Goal: Check status: Check status

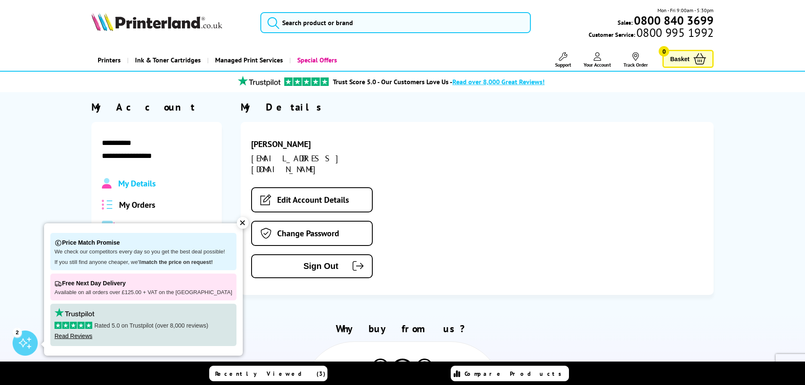
click at [138, 203] on span "My Orders" at bounding box center [137, 205] width 36 height 11
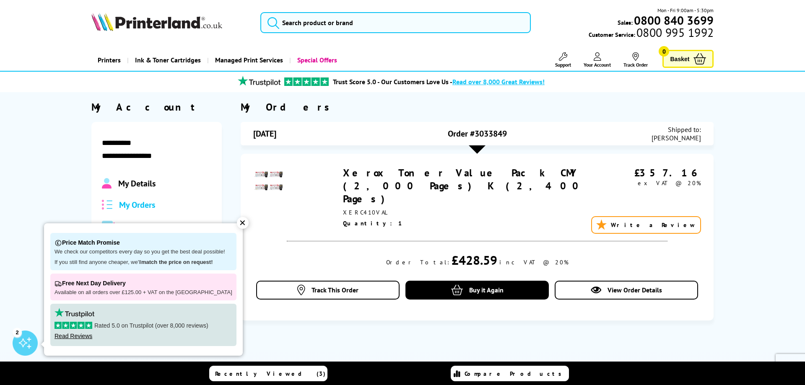
click at [237, 228] on div "✕" at bounding box center [243, 223] width 12 height 12
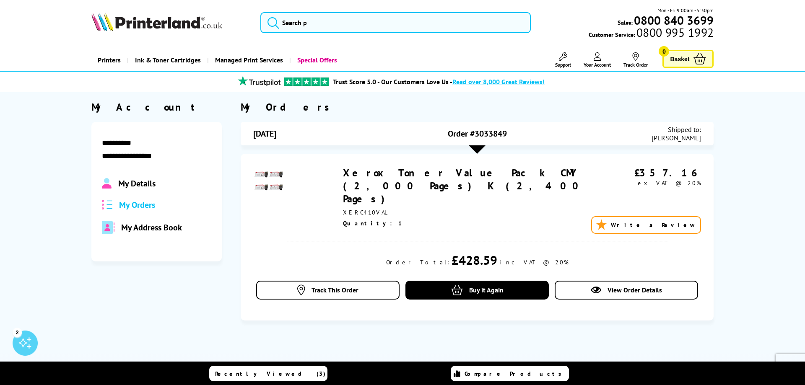
click at [31, 342] on div "2" at bounding box center [25, 343] width 25 height 25
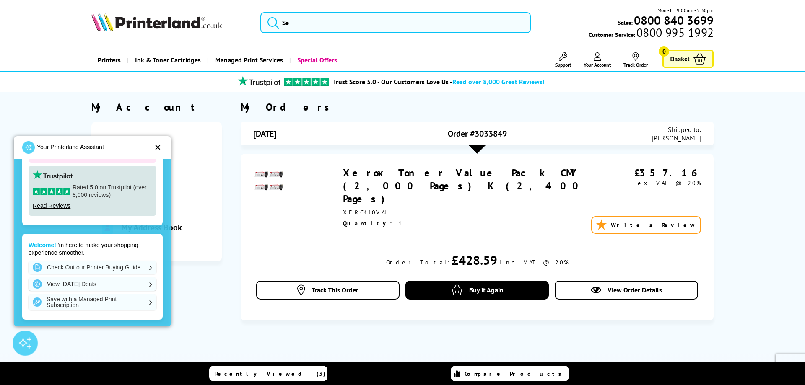
scroll to position [110, 0]
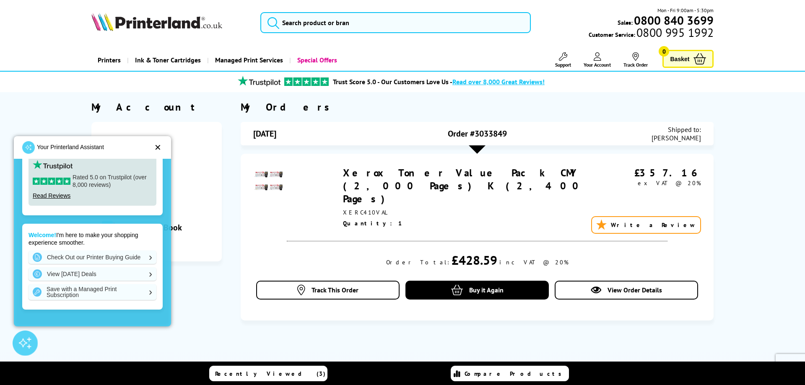
click at [30, 340] on div at bounding box center [25, 343] width 25 height 25
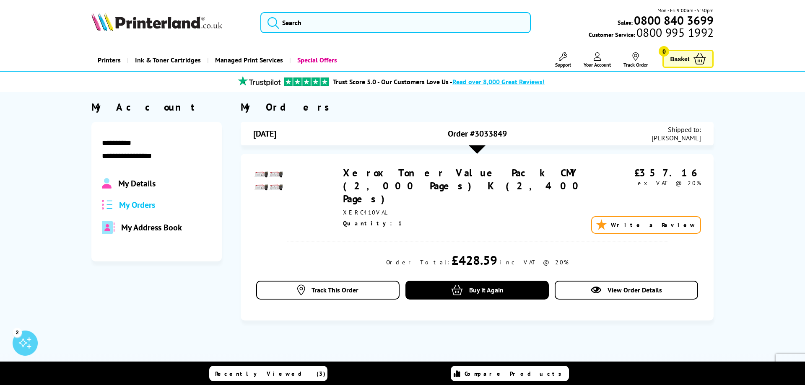
click at [566, 61] on link "Support" at bounding box center [563, 60] width 16 height 16
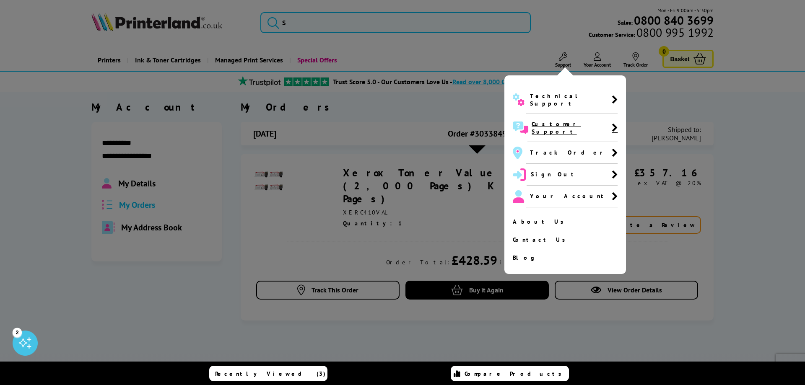
click at [561, 121] on span "Customer Support" at bounding box center [572, 127] width 80 height 15
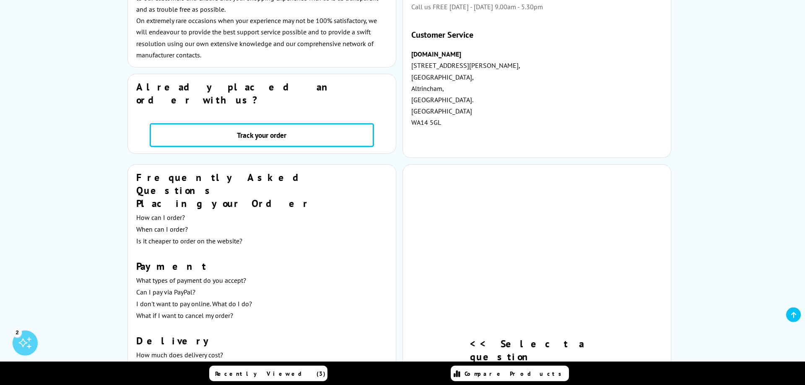
scroll to position [257, 0]
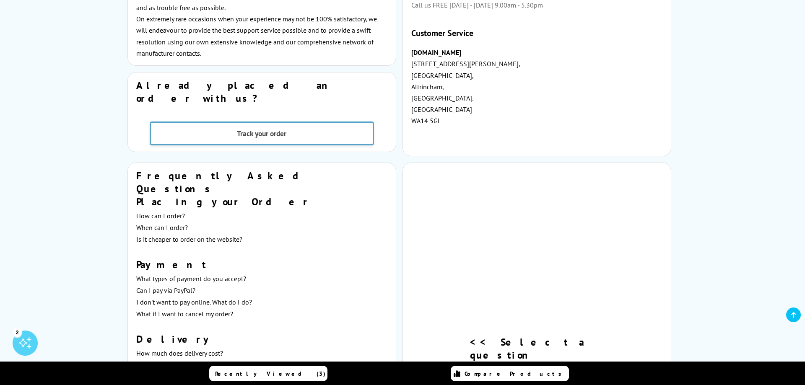
click at [270, 122] on link "Track your order" at bounding box center [262, 134] width 224 height 24
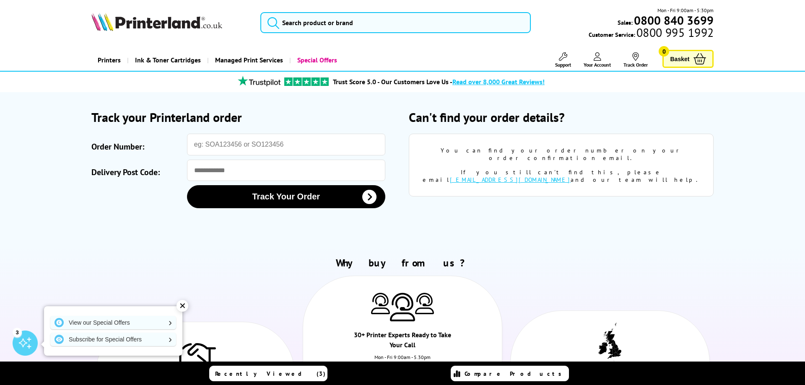
click at [601, 55] on link "Your Account" at bounding box center [597, 60] width 27 height 16
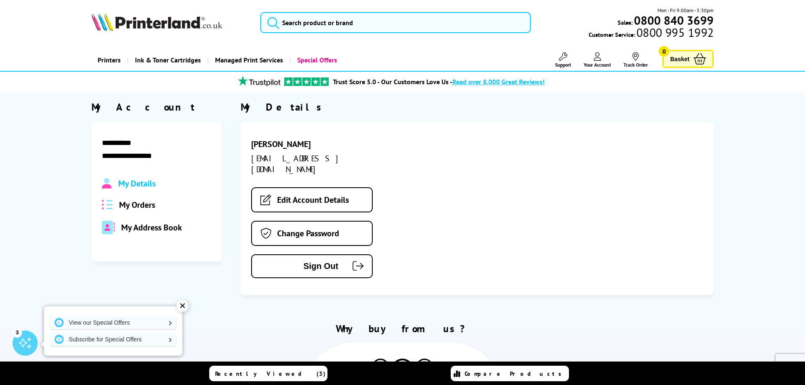
click at [138, 208] on span "My Orders" at bounding box center [137, 205] width 36 height 11
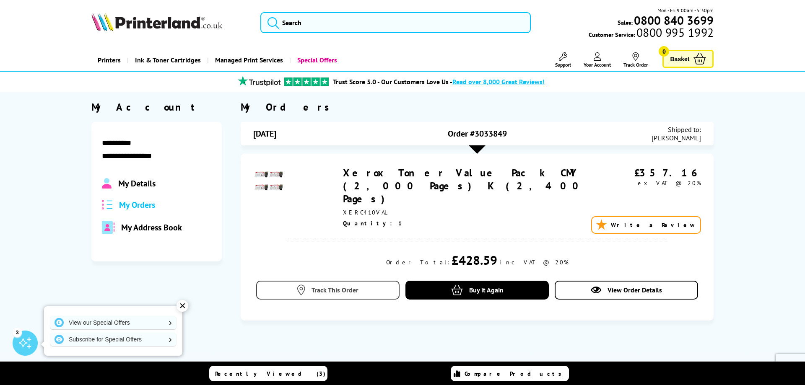
click at [350, 286] on span "Track This Order" at bounding box center [334, 290] width 47 height 8
click at [347, 286] on span "Track This Order" at bounding box center [334, 290] width 47 height 8
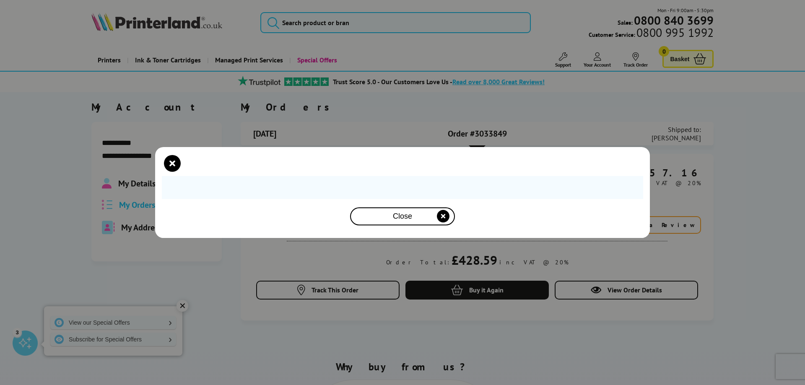
click at [410, 223] on div "Close" at bounding box center [402, 217] width 98 height 16
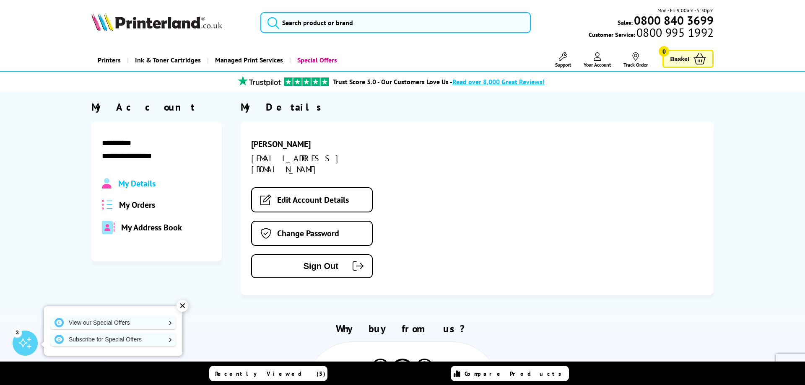
click at [138, 206] on span "My Orders" at bounding box center [137, 205] width 36 height 11
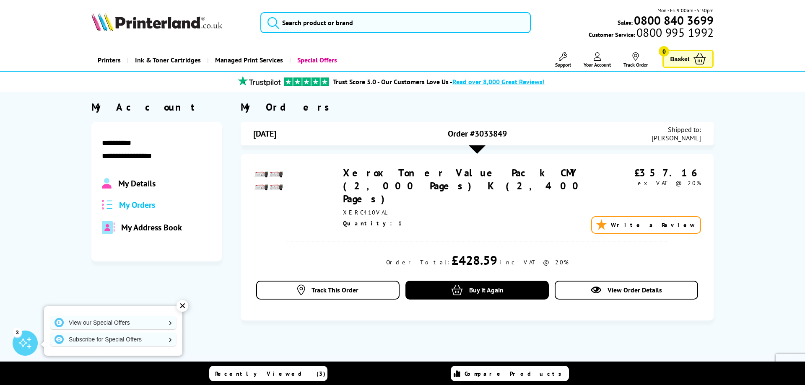
click at [390, 182] on div "Xerox Toner Value Pack CMY (2,000 Pages) K (2,400 Pages)" at bounding box center [468, 185] width 251 height 39
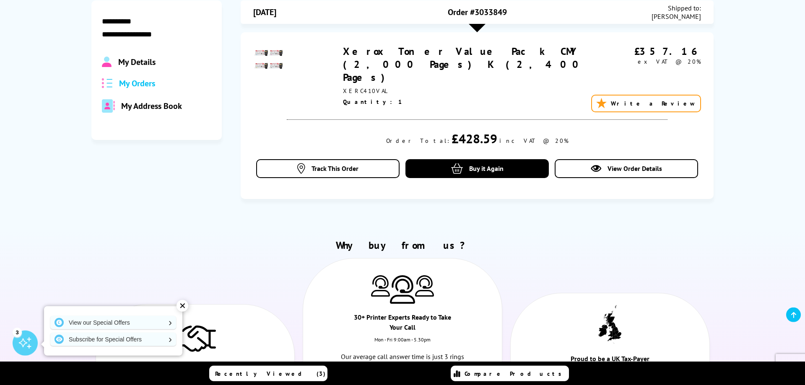
scroll to position [43, 0]
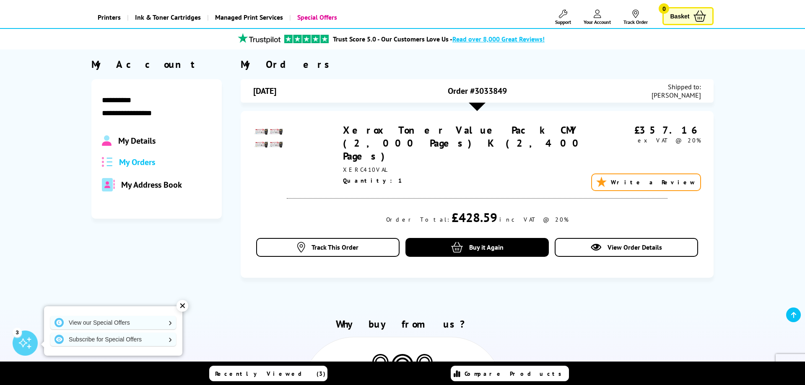
click at [134, 163] on span "My Orders" at bounding box center [137, 162] width 36 height 11
